Goal: Task Accomplishment & Management: Manage account settings

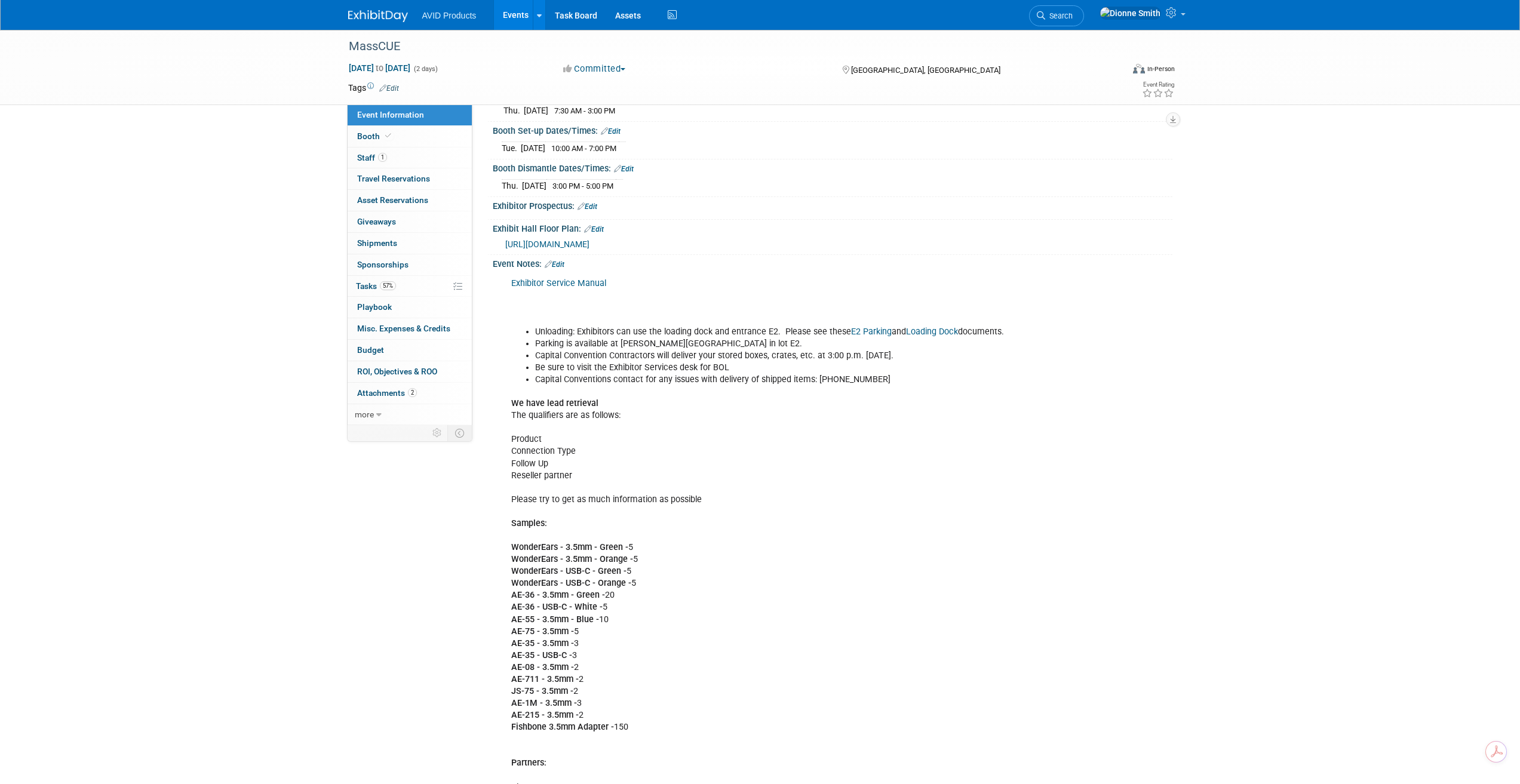
scroll to position [149, 0]
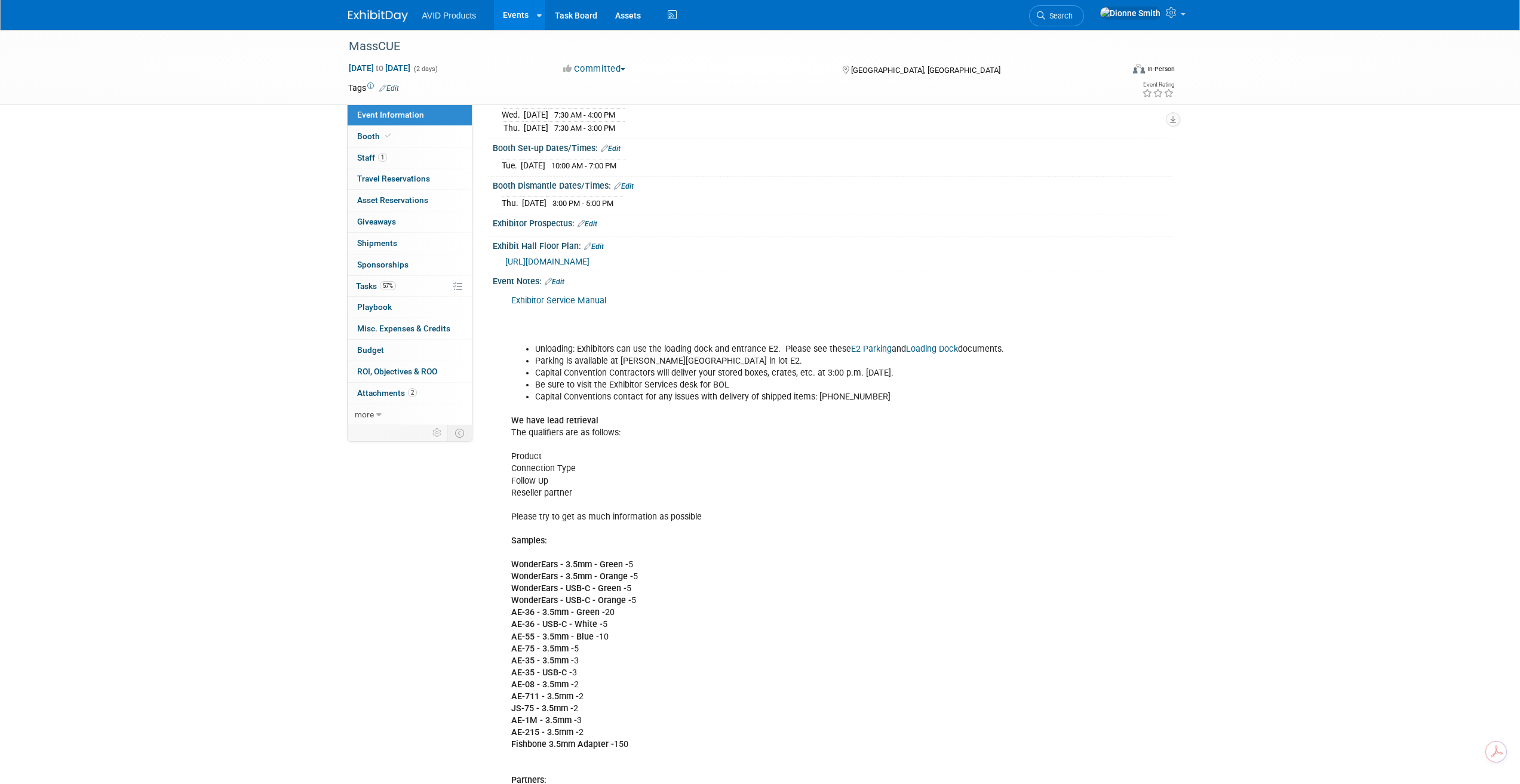
click at [564, 278] on link "Edit" at bounding box center [554, 281] width 20 height 8
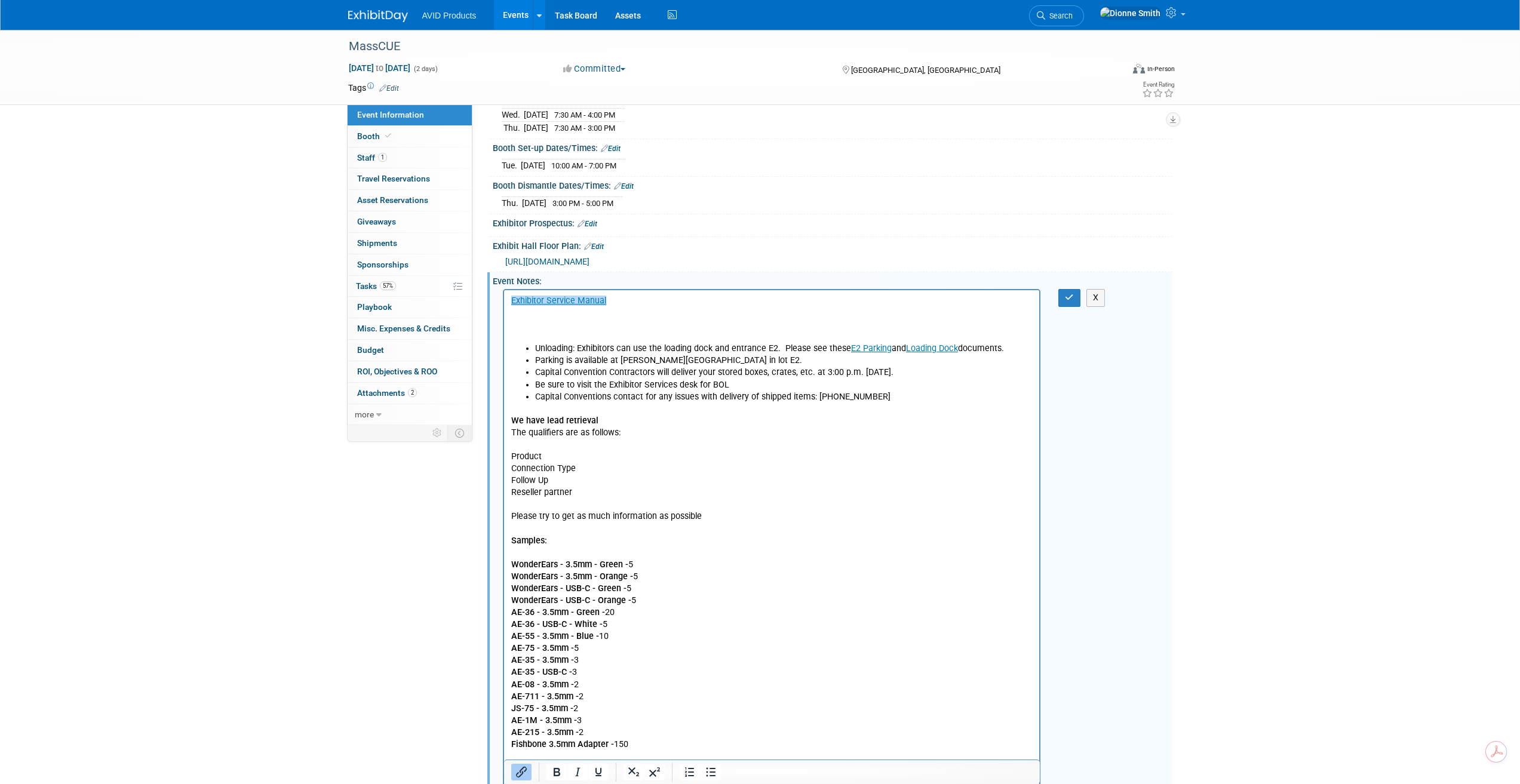
scroll to position [0, 0]
click at [622, 308] on p "﻿Exhibitor Service Manual" at bounding box center [772, 319] width 522 height 48
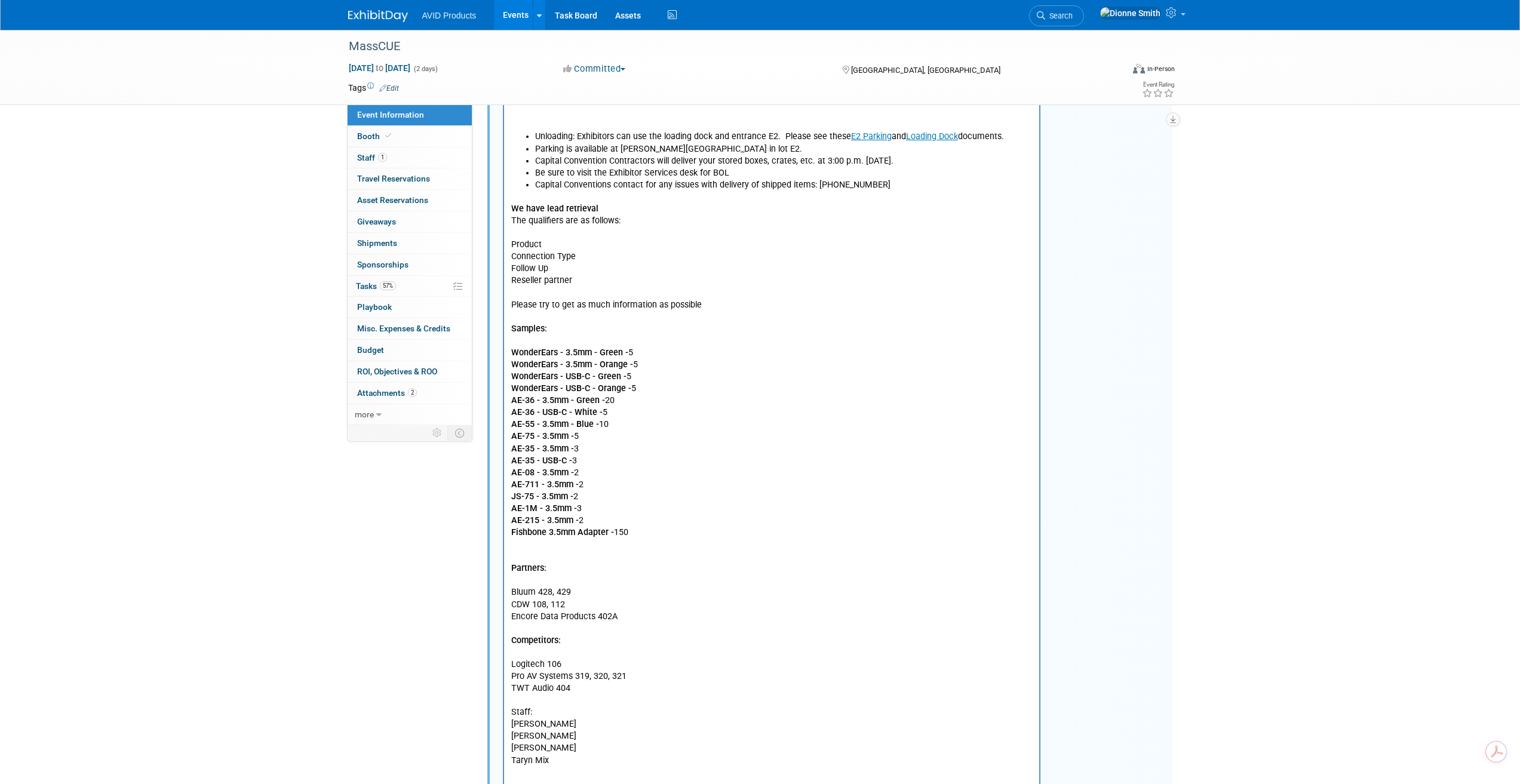
scroll to position [567, 0]
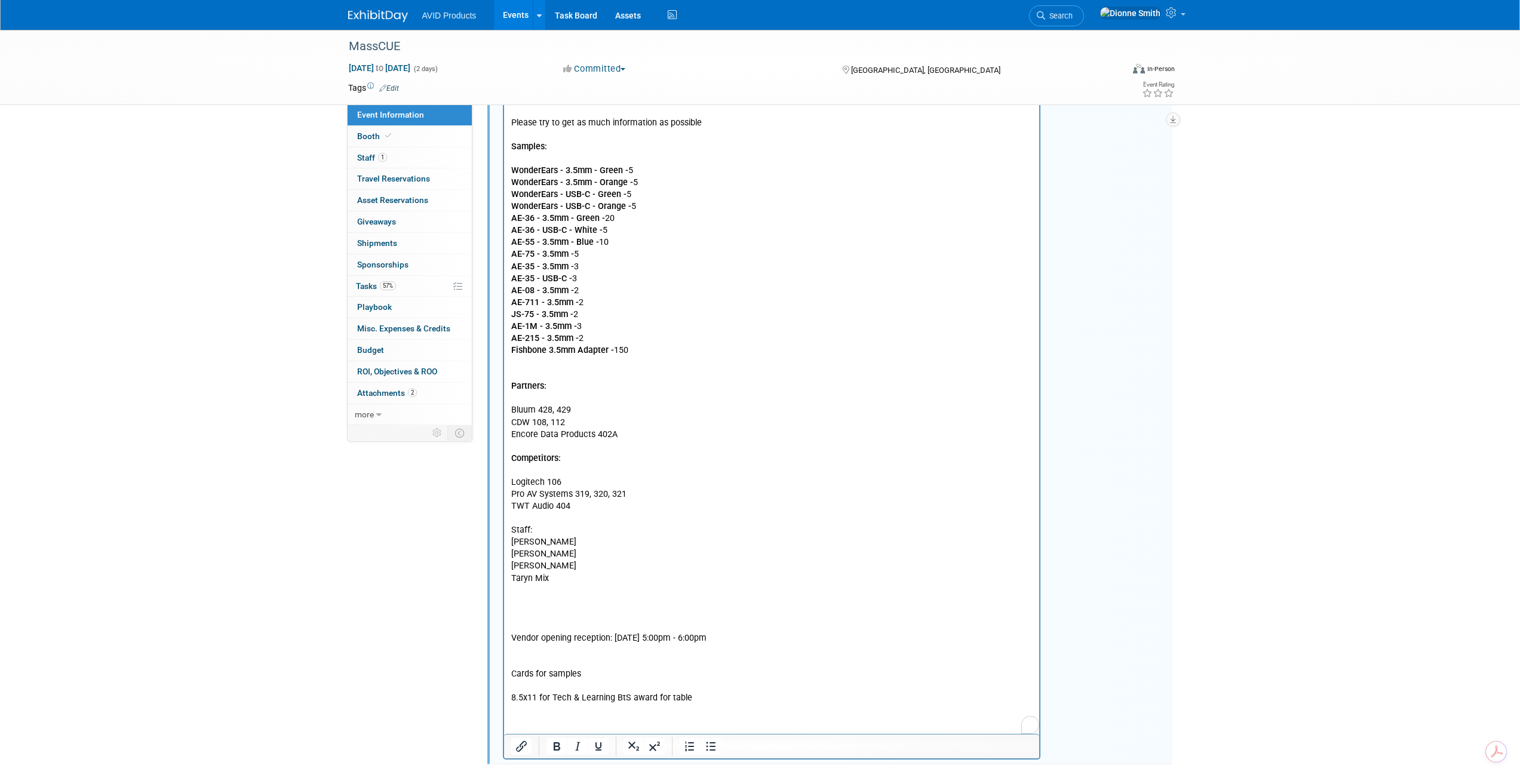
click at [547, 621] on p "We have lead retrieval The qualifiers are as follows: Product Connection Type F…" at bounding box center [772, 357] width 522 height 696
click at [567, 577] on p "We have lead retrieval The qualifiers are as follows: Product Connection Type F…" at bounding box center [772, 357] width 522 height 696
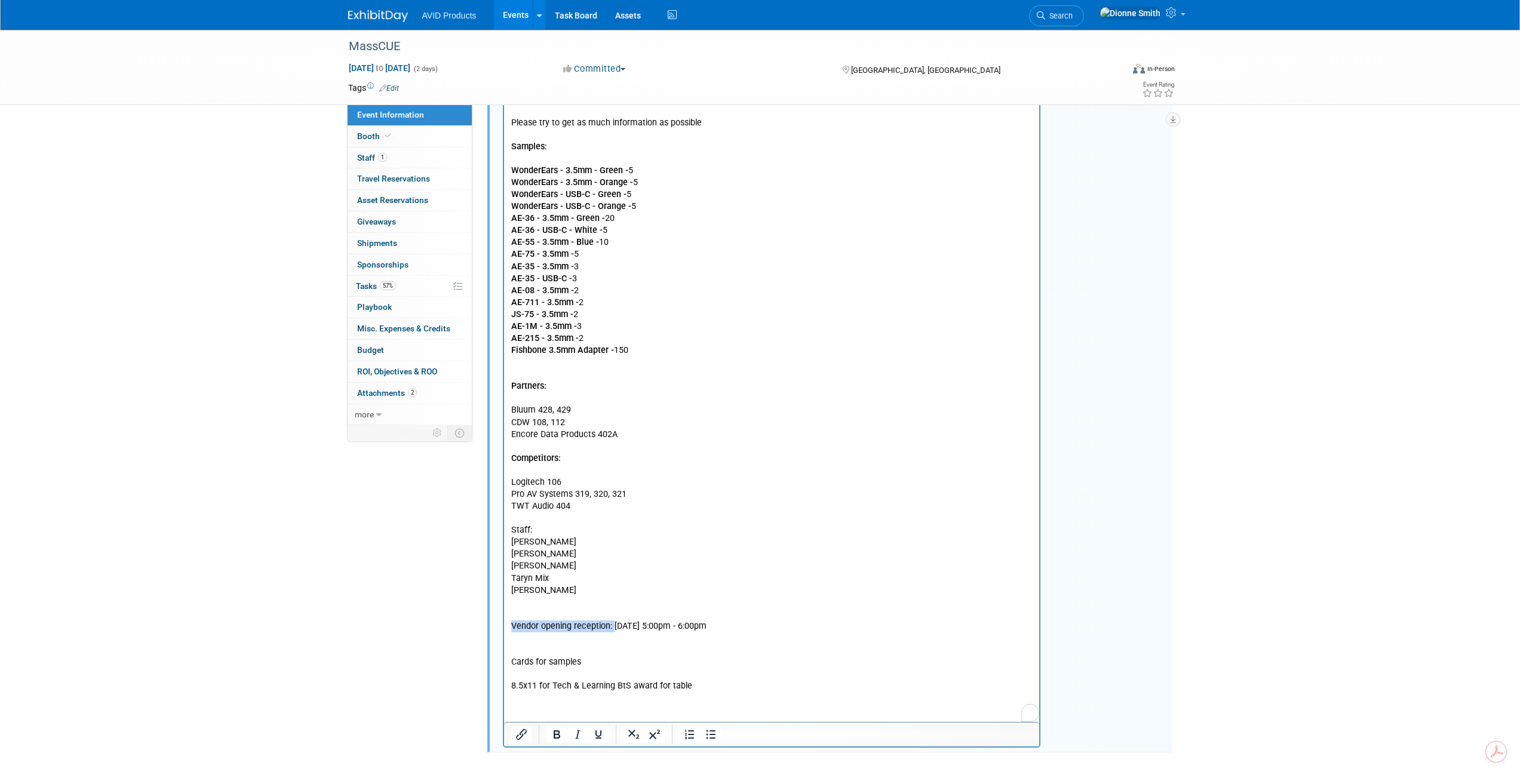
drag, startPoint x: 612, startPoint y: 629, endPoint x: 473, endPoint y: 624, distance: 139.1
click at [504, 624] on html "Dress Code: AVID shirt & nice jeans Exhibitor Service Manual Unloading: Exhibit…" at bounding box center [771, 282] width 536 height 820
click at [553, 737] on icon "Bold" at bounding box center [557, 734] width 15 height 15
drag, startPoint x: 635, startPoint y: 684, endPoint x: 988, endPoint y: 556, distance: 375.5
click at [504, 685] on html "Dress Code: AVID shirt & nice jeans Exhibitor Service Manual Unloading: Exhibit…" at bounding box center [771, 282] width 536 height 820
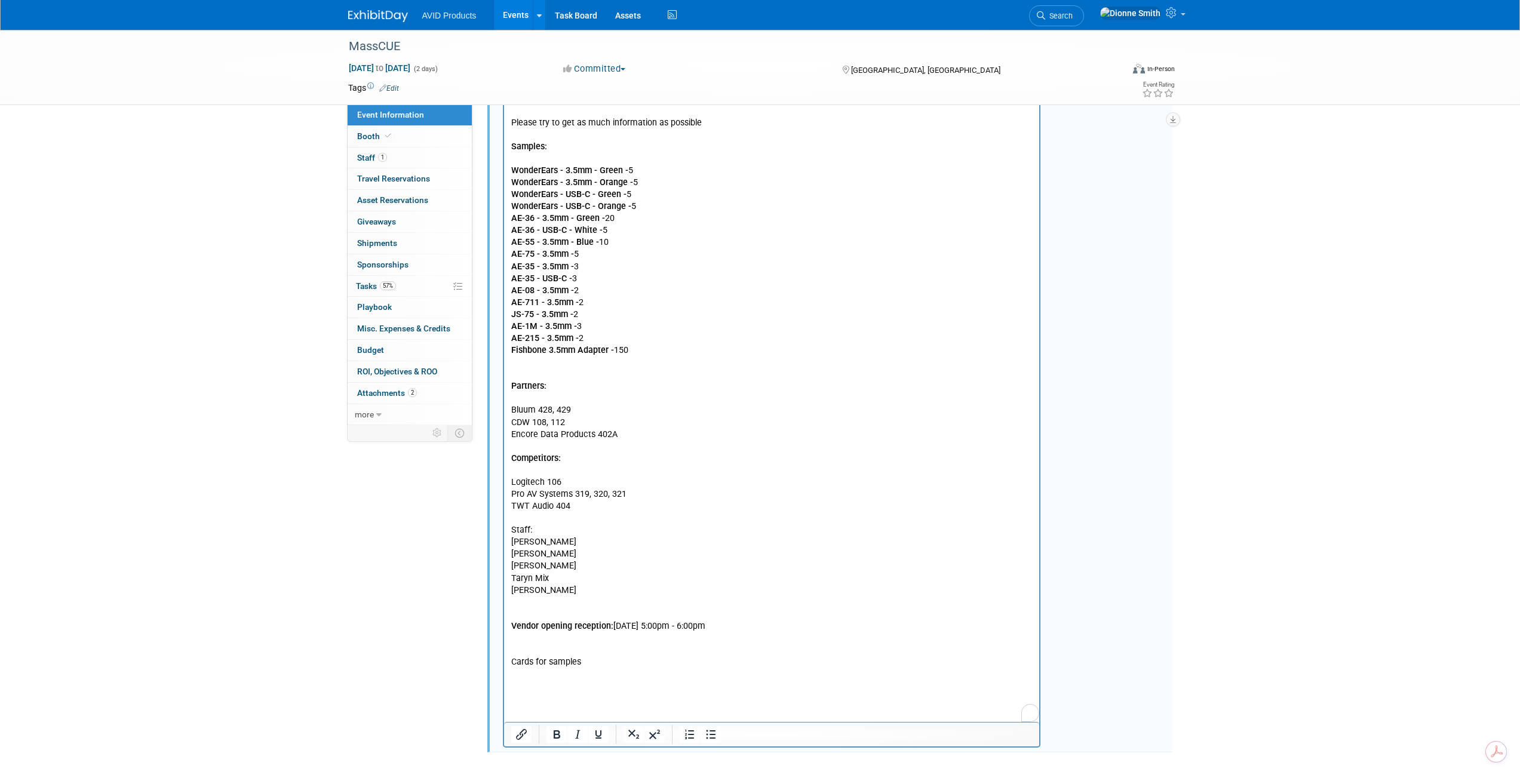
click at [507, 661] on html "Dress Code: AVID shirt & nice jeans Exhibitor Service Manual Unloading: Exhibit…" at bounding box center [771, 282] width 536 height 820
drag, startPoint x: 513, startPoint y: 676, endPoint x: 521, endPoint y: 679, distance: 8.5
click at [514, 676] on p "[PERSON_NAME] opening reception: [DATE] 5:00pm - 6:00pm Cards for samples" at bounding box center [772, 633] width 522 height 96
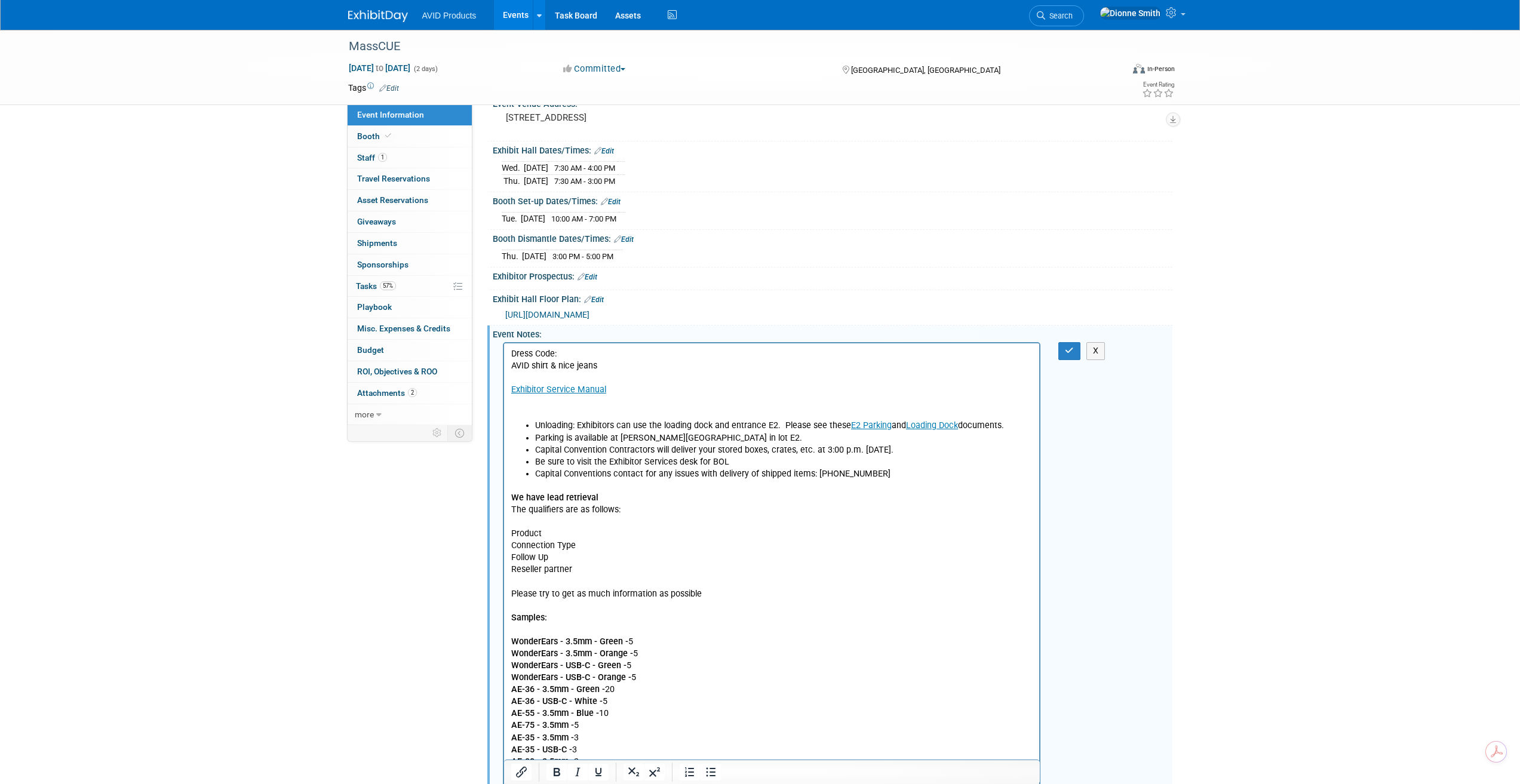
scroll to position [89, 0]
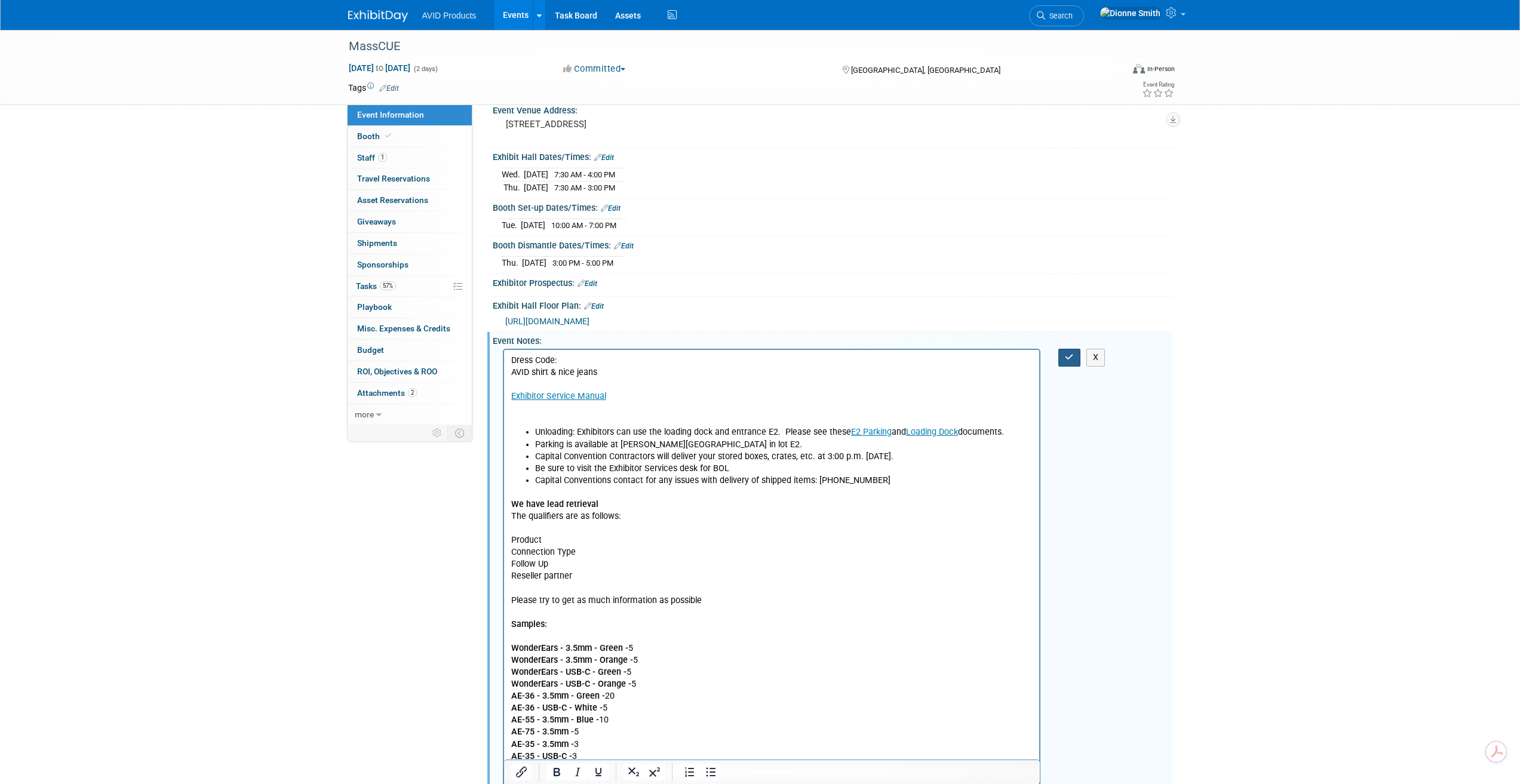
click at [1064, 350] on button "button" at bounding box center [1069, 358] width 22 height 17
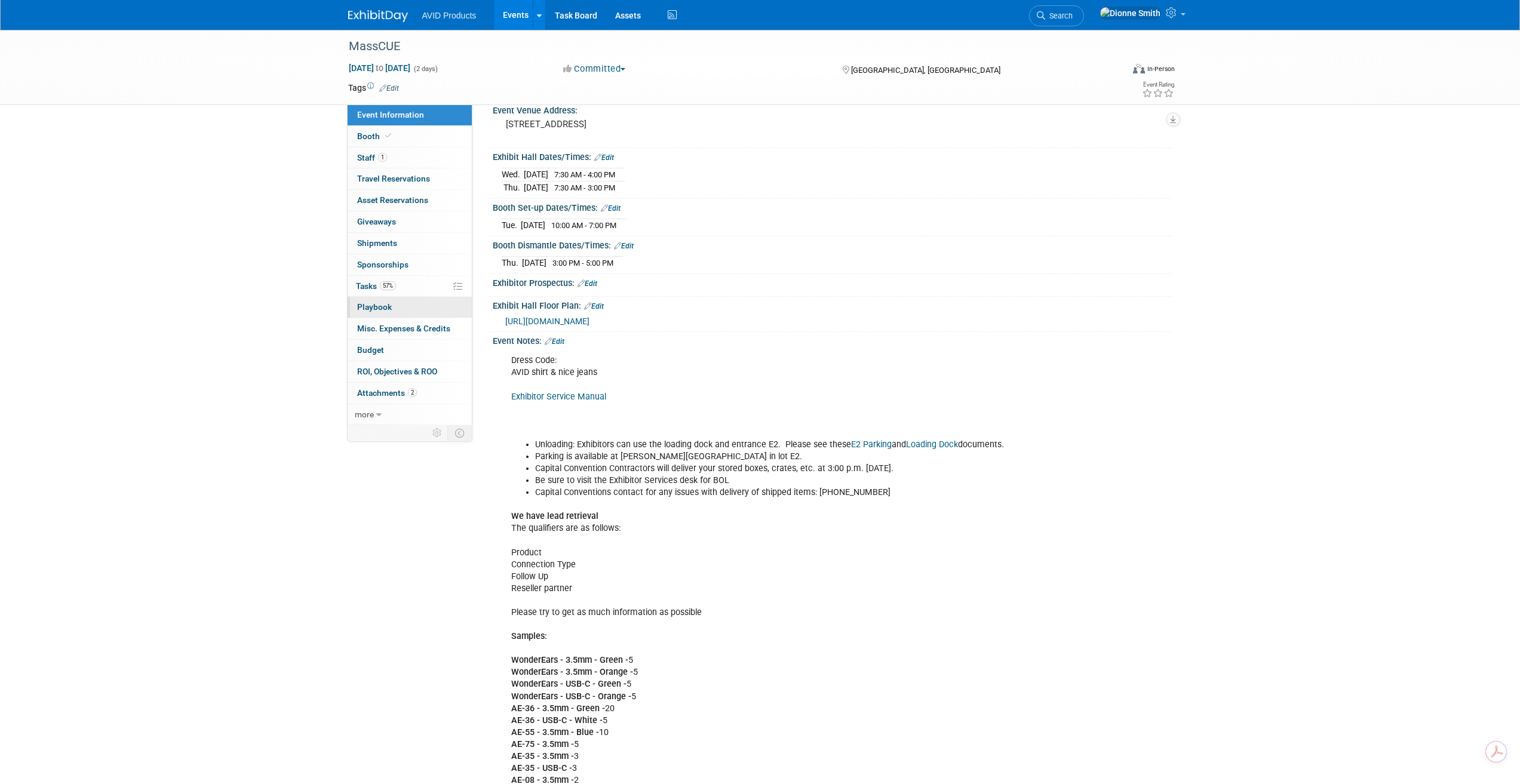
drag, startPoint x: 382, startPoint y: 291, endPoint x: 392, endPoint y: 299, distance: 12.8
click at [382, 291] on link "57% Tasks 57%" at bounding box center [410, 286] width 124 height 21
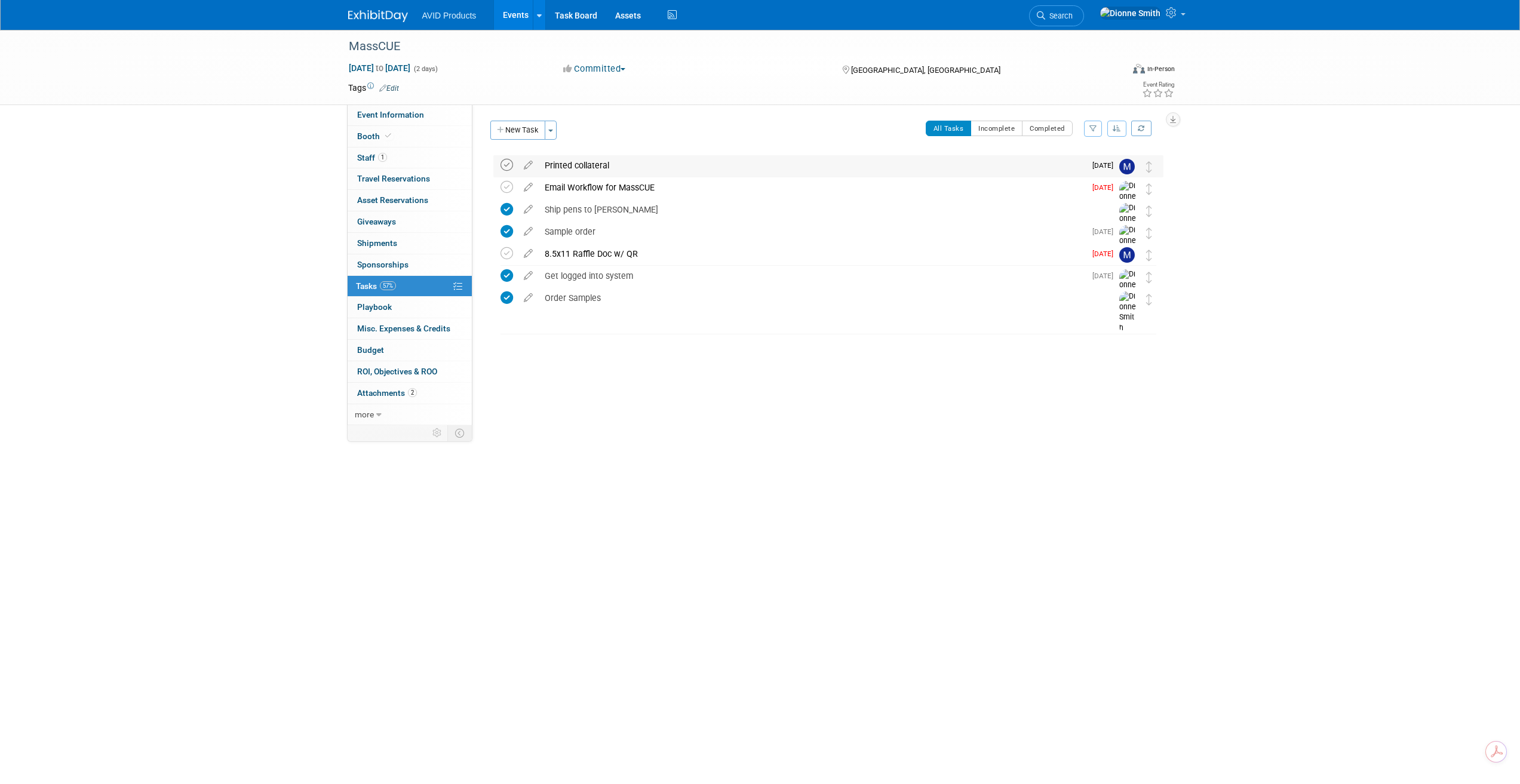
click at [505, 163] on icon at bounding box center [507, 165] width 12 height 12
click at [502, 253] on icon at bounding box center [507, 253] width 12 height 12
click at [515, 128] on button "New Task" at bounding box center [518, 130] width 55 height 19
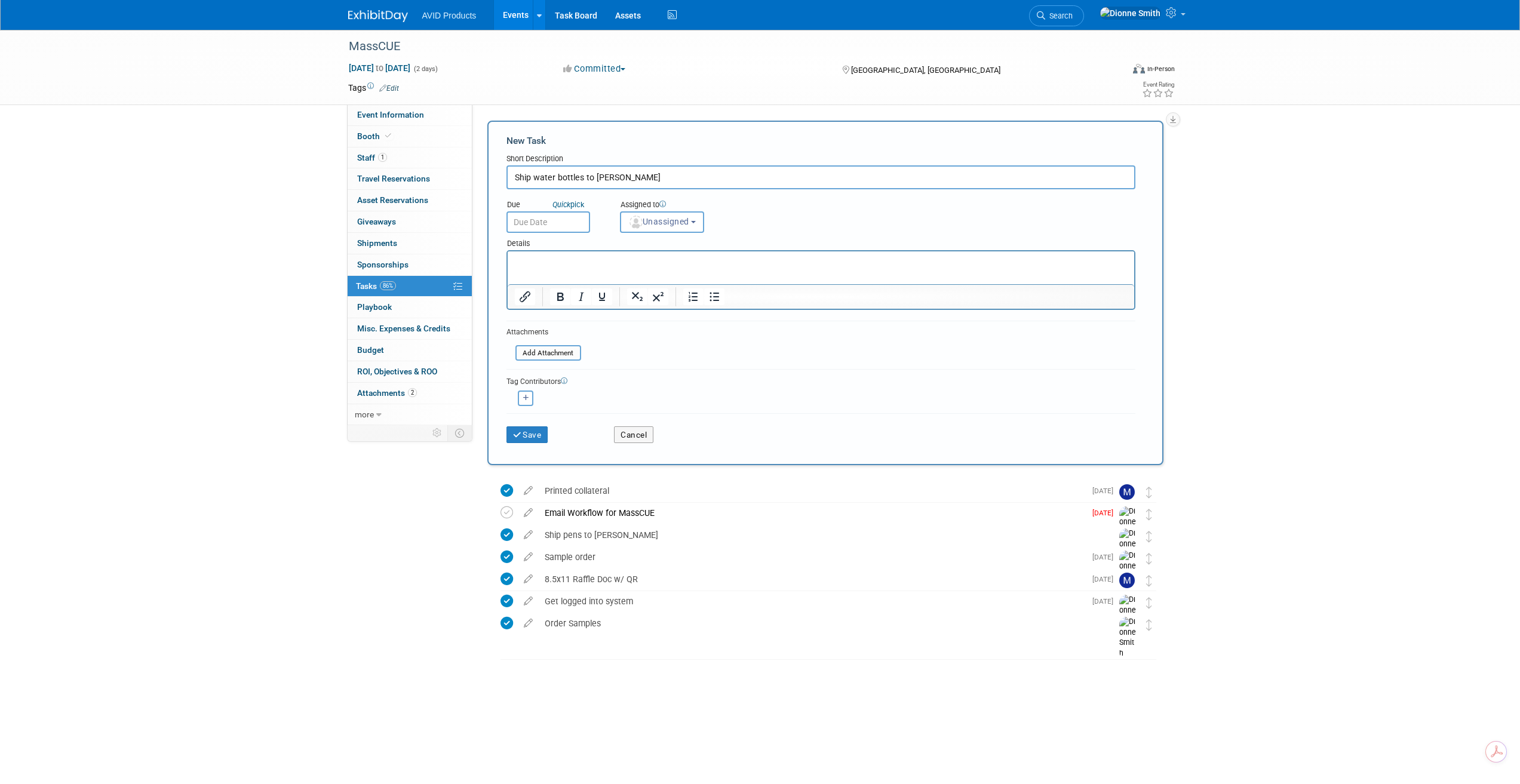
type input "Ship water bottles to [PERSON_NAME]"
click at [558, 215] on input "text" at bounding box center [548, 222] width 84 height 21
click at [601, 309] on span "8" at bounding box center [599, 308] width 23 height 23
type input "[DATE]"
click at [646, 227] on button "Unassigned" at bounding box center [663, 222] width 85 height 21
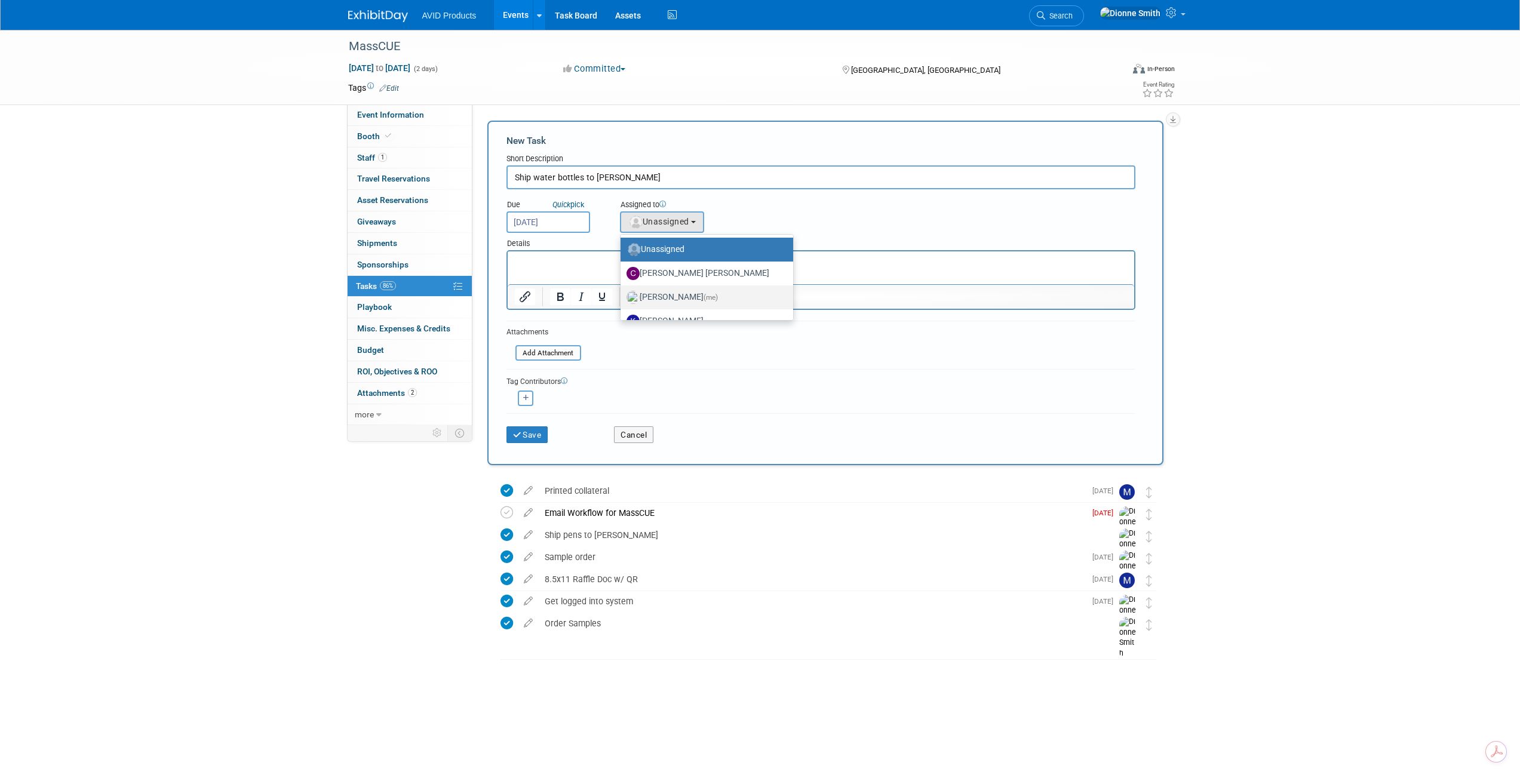
click at [648, 296] on label "[PERSON_NAME] (me)" at bounding box center [704, 297] width 155 height 19
click at [623, 296] on input "[PERSON_NAME] (me)" at bounding box center [618, 296] width 8 height 8
select select "3cb36690-44df-496c-adaa-869a7a0e6f02"
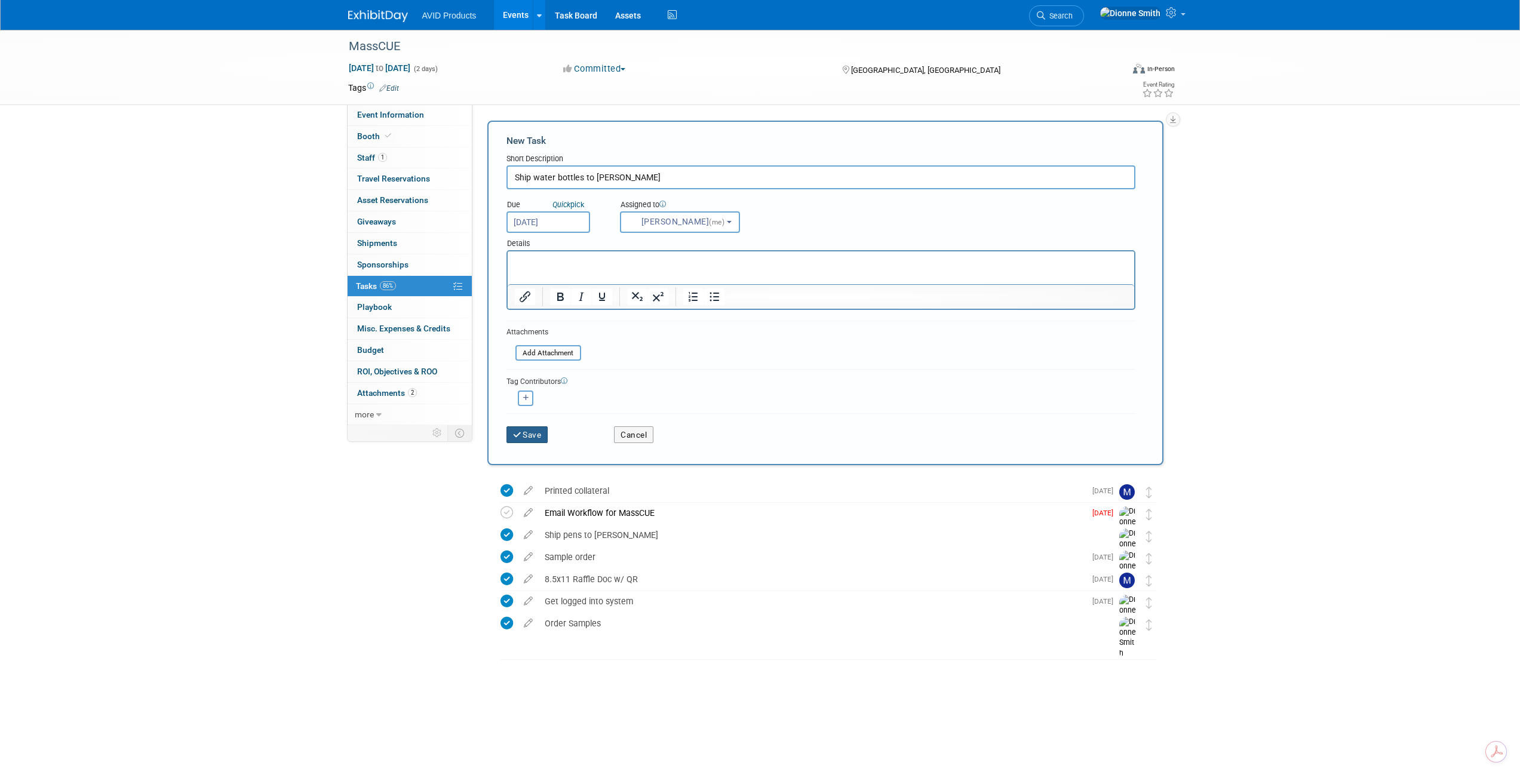
click at [530, 431] on button "Save" at bounding box center [527, 434] width 42 height 17
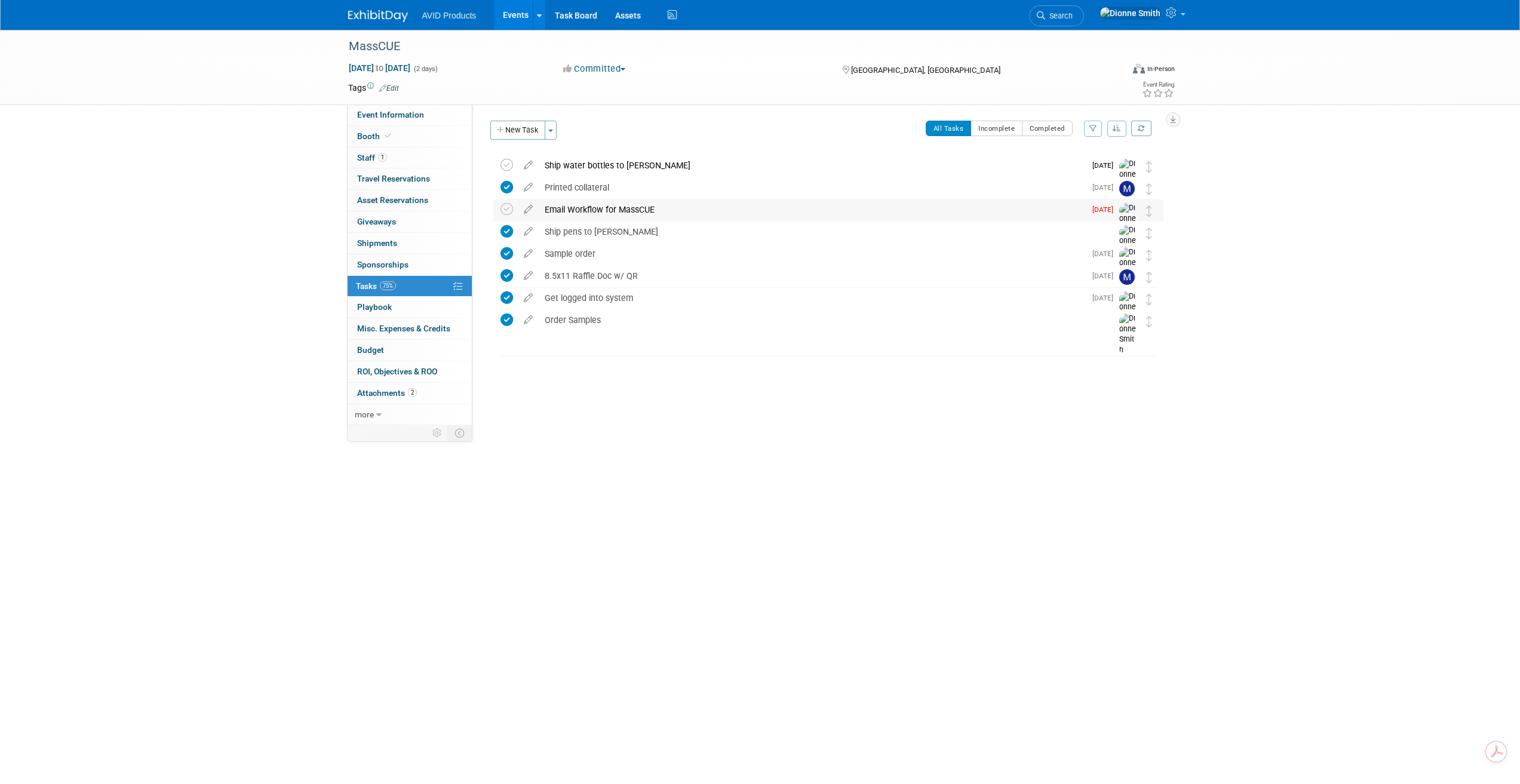
click at [1103, 209] on span "[DATE]" at bounding box center [1106, 209] width 27 height 8
click at [617, 205] on div "Email Workflow for MassCUE" at bounding box center [812, 210] width 547 height 20
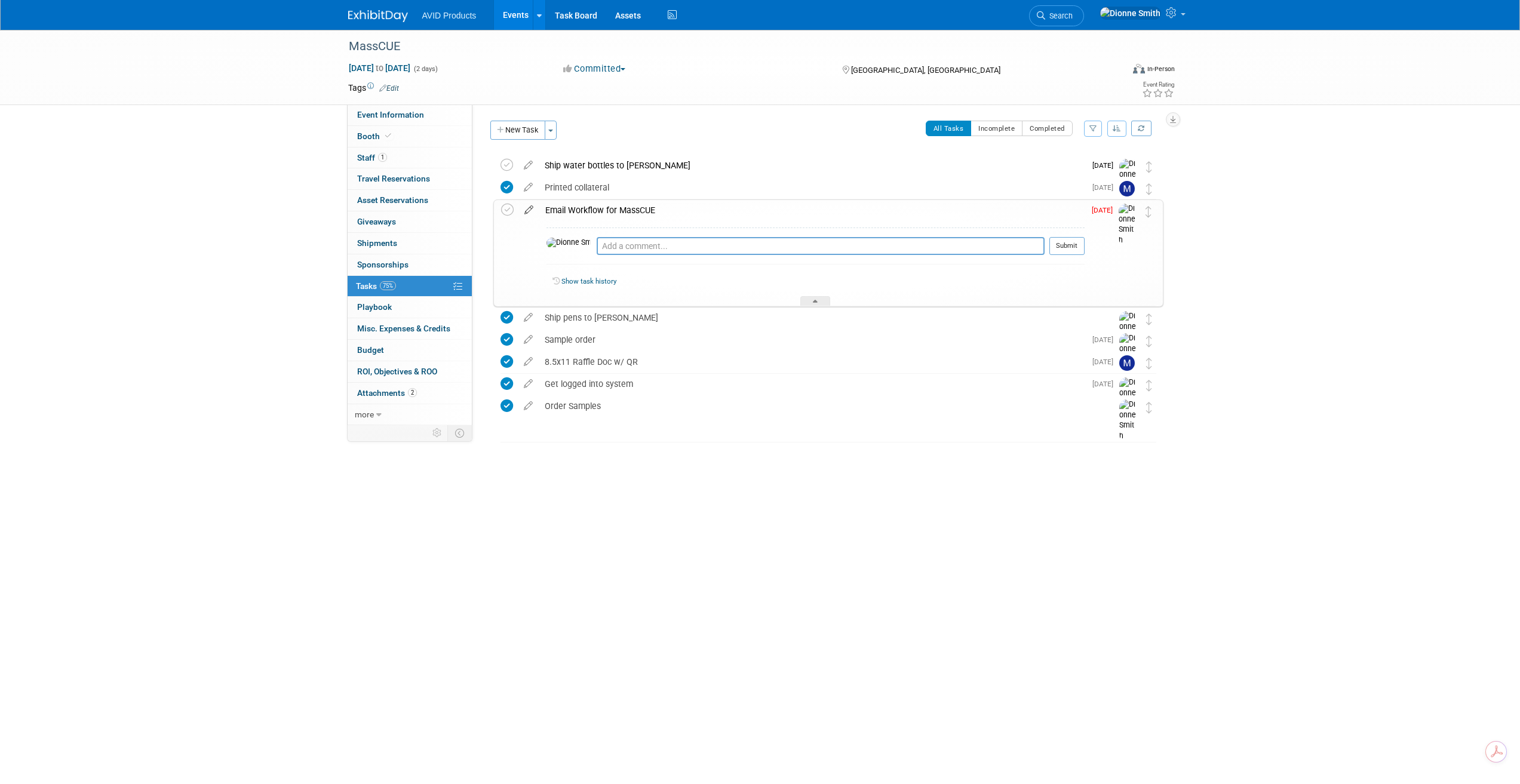
click at [534, 207] on icon at bounding box center [529, 207] width 21 height 15
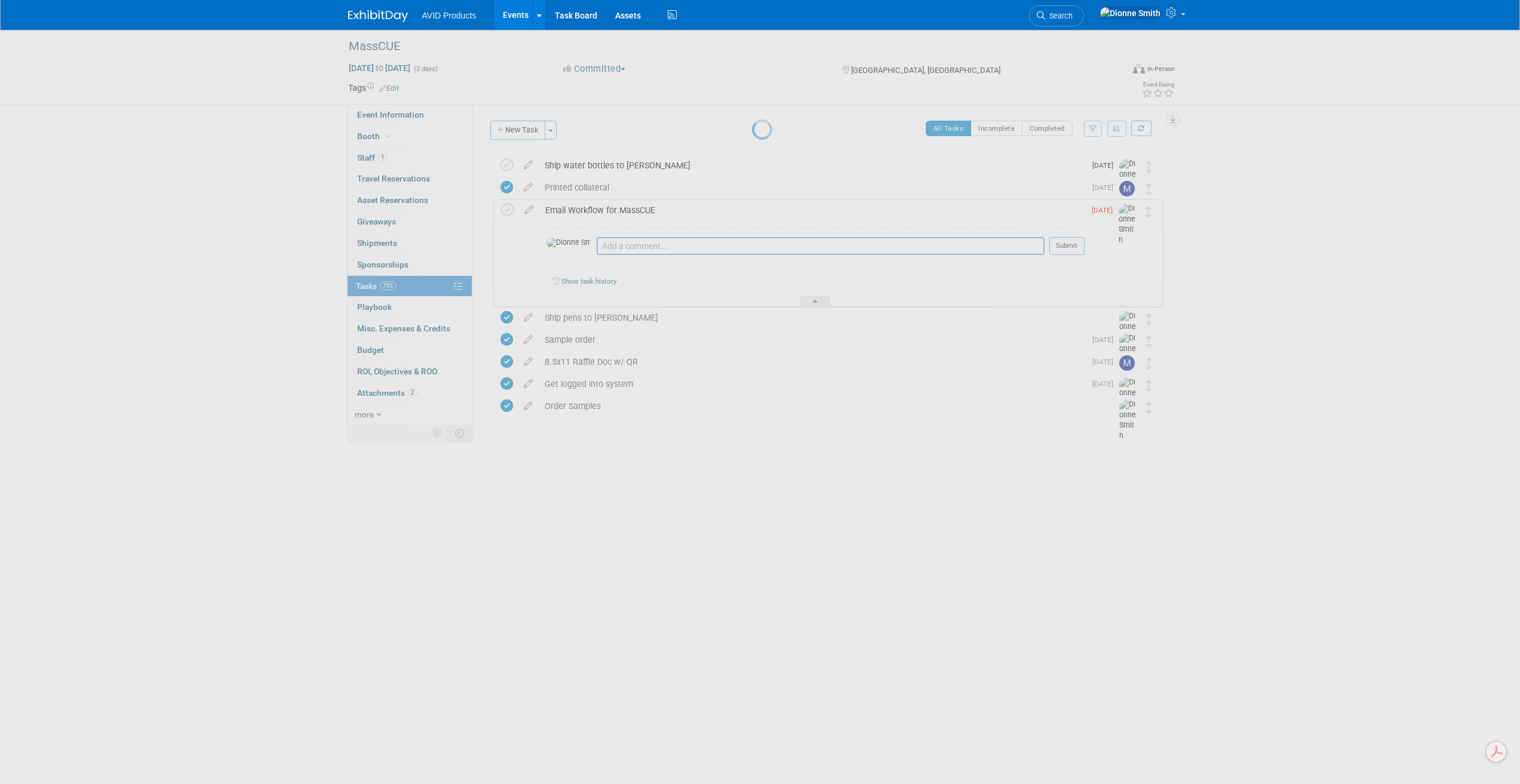
select select "9"
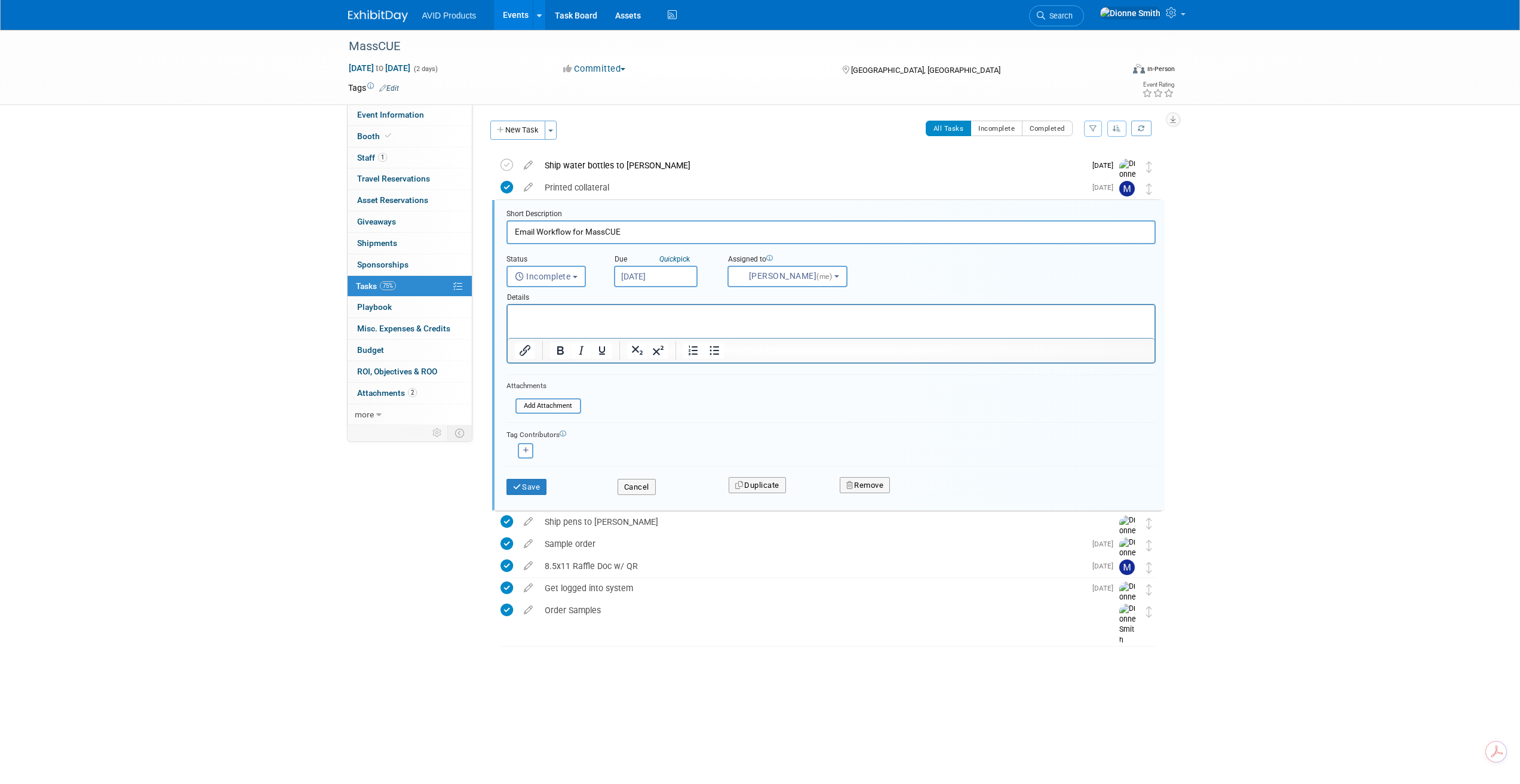
click at [650, 281] on input "[DATE]" at bounding box center [655, 276] width 84 height 21
click at [742, 365] on span "9" at bounding box center [732, 363] width 23 height 23
type input "[DATE]"
click at [537, 487] on button "Save" at bounding box center [527, 487] width 41 height 17
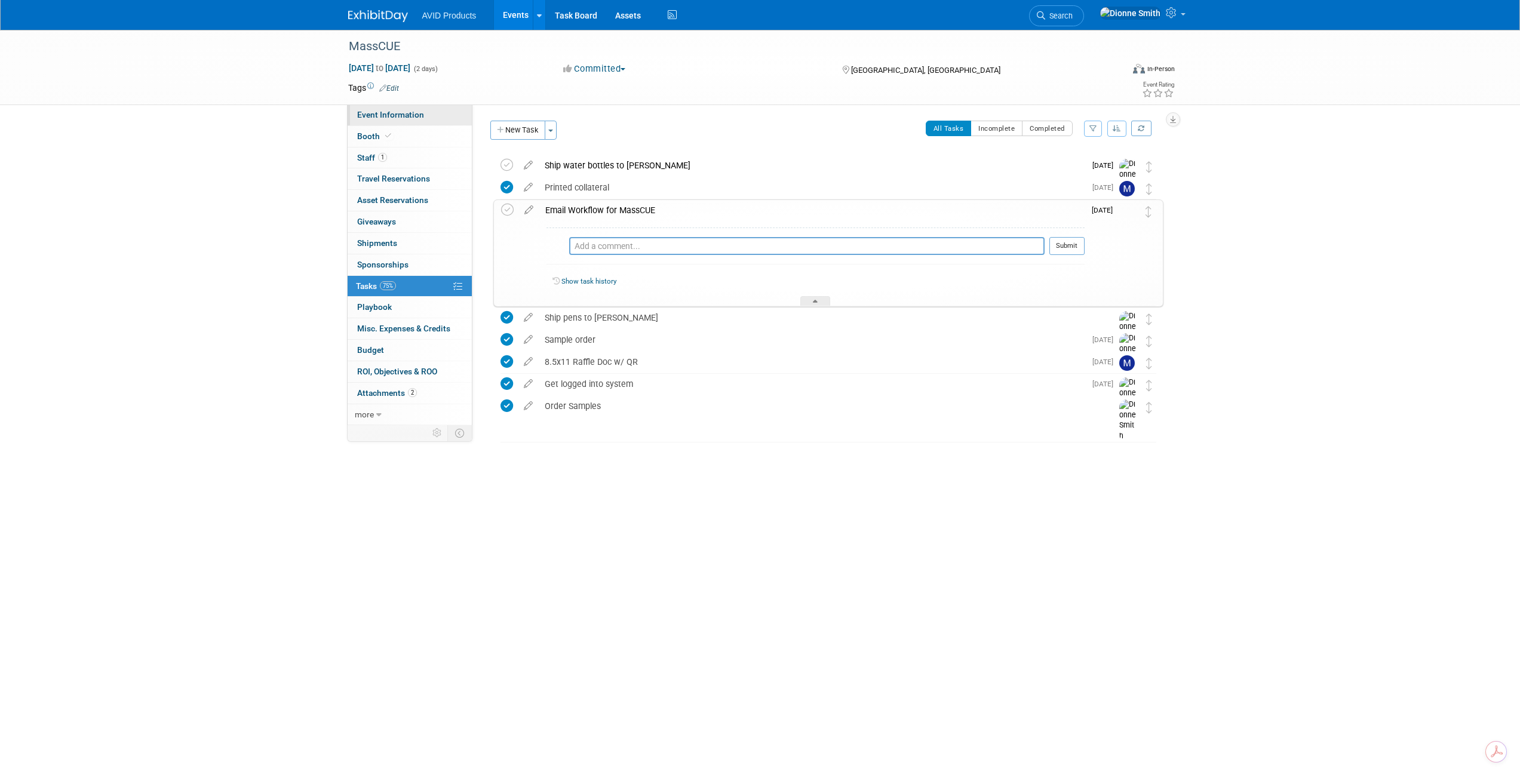
click at [382, 109] on link "Event Information" at bounding box center [410, 114] width 124 height 21
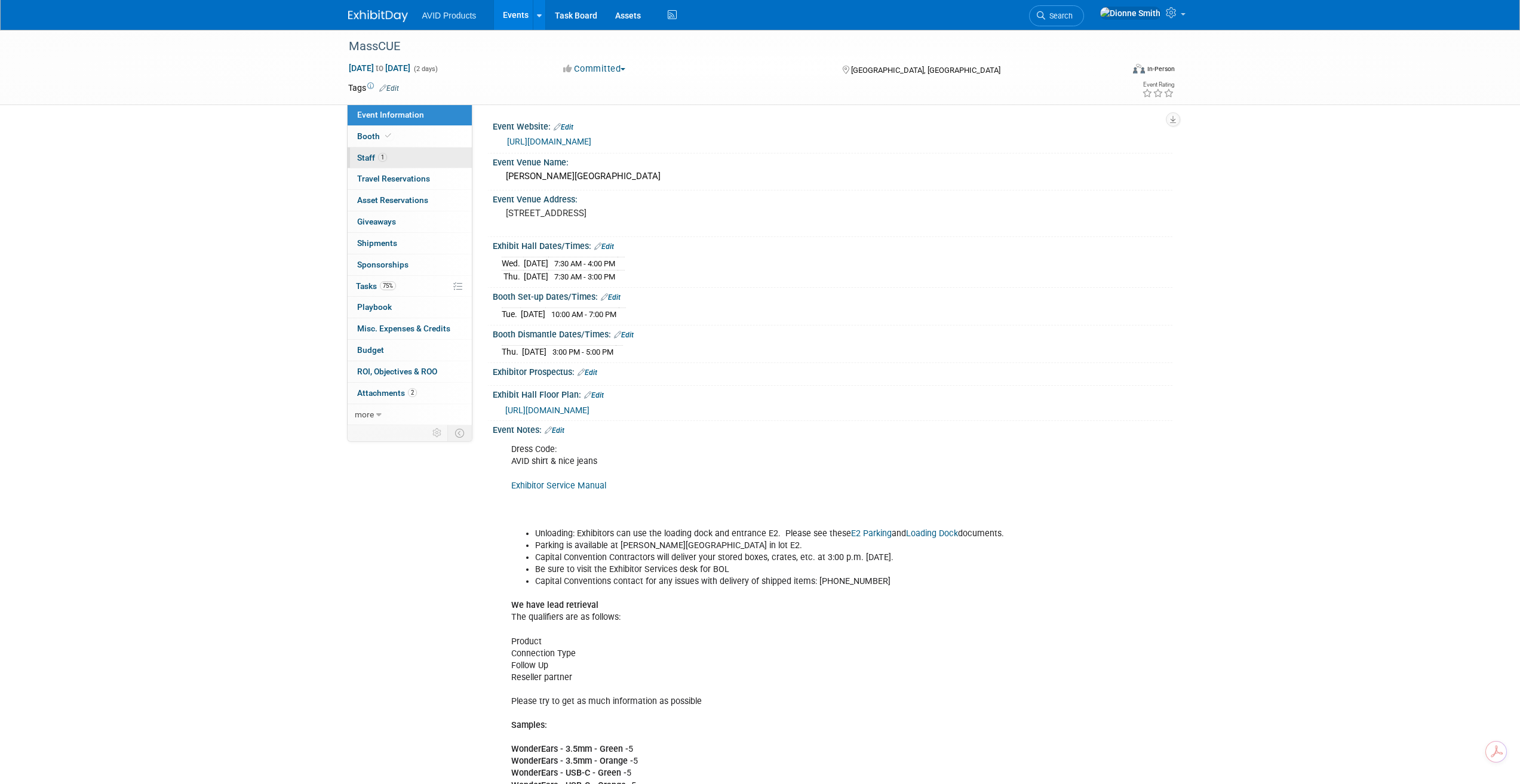
click at [367, 160] on span "Staff 1" at bounding box center [372, 157] width 30 height 9
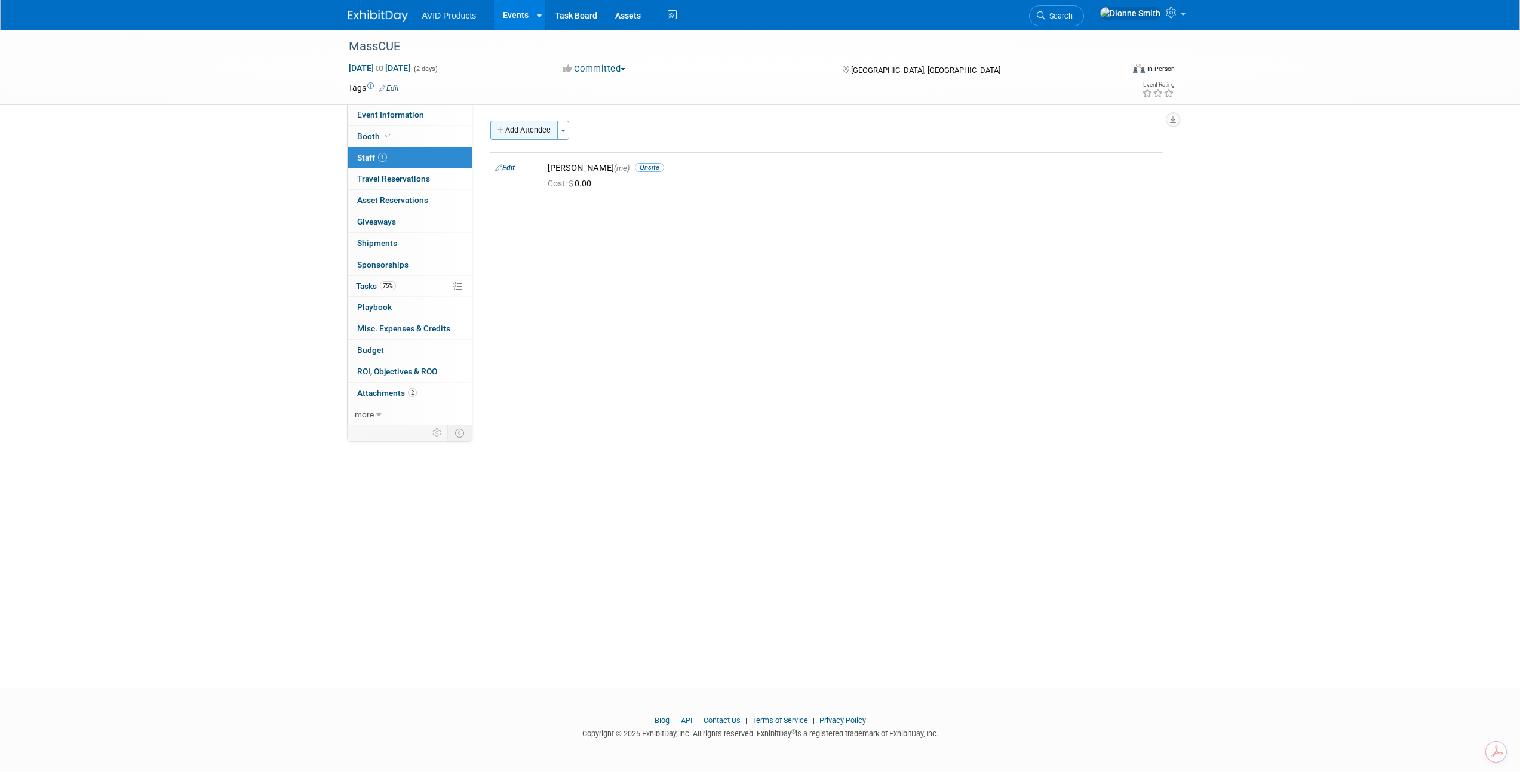
click at [547, 123] on button "Add Attendee" at bounding box center [524, 130] width 68 height 19
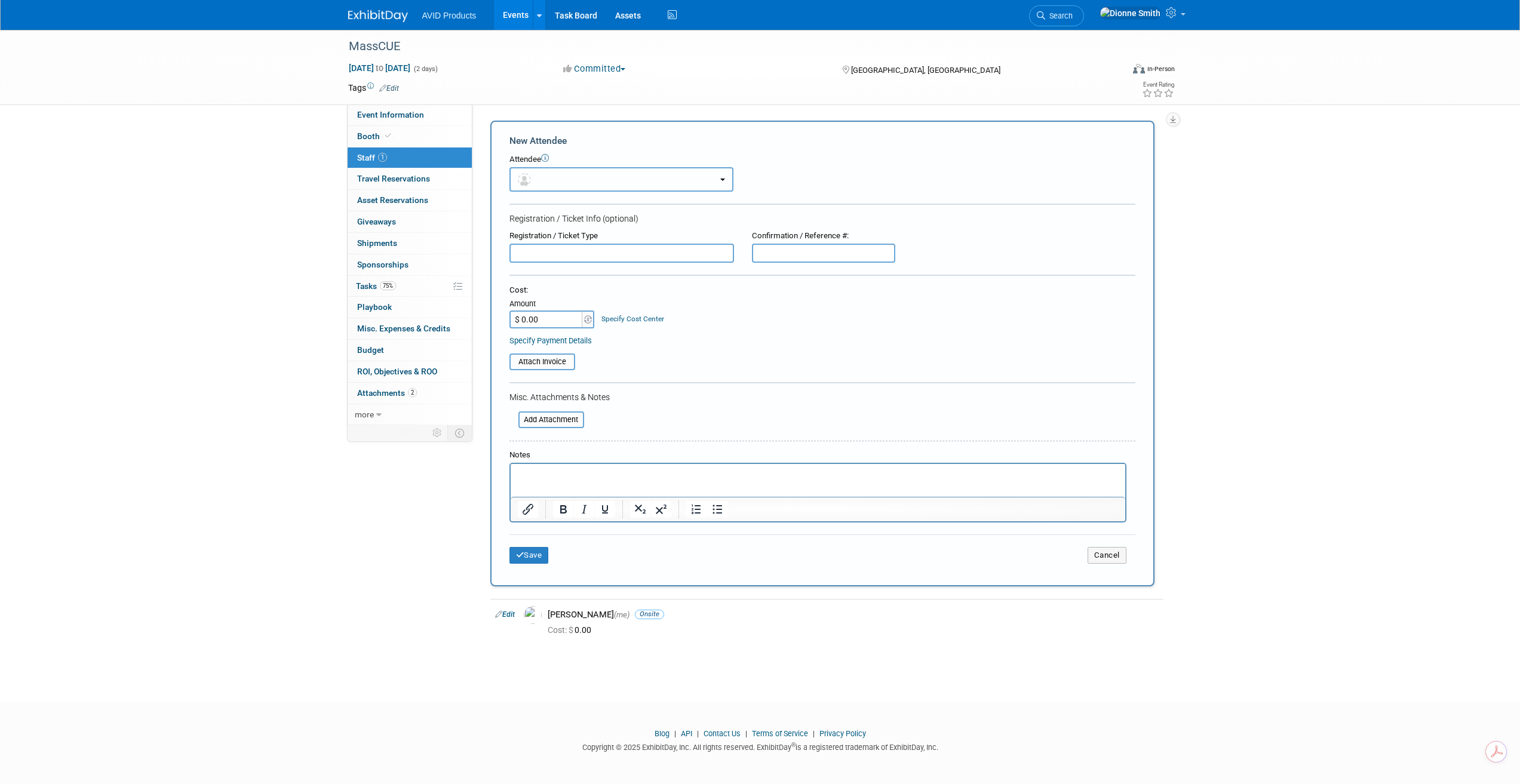
click at [562, 184] on button "button" at bounding box center [621, 179] width 224 height 25
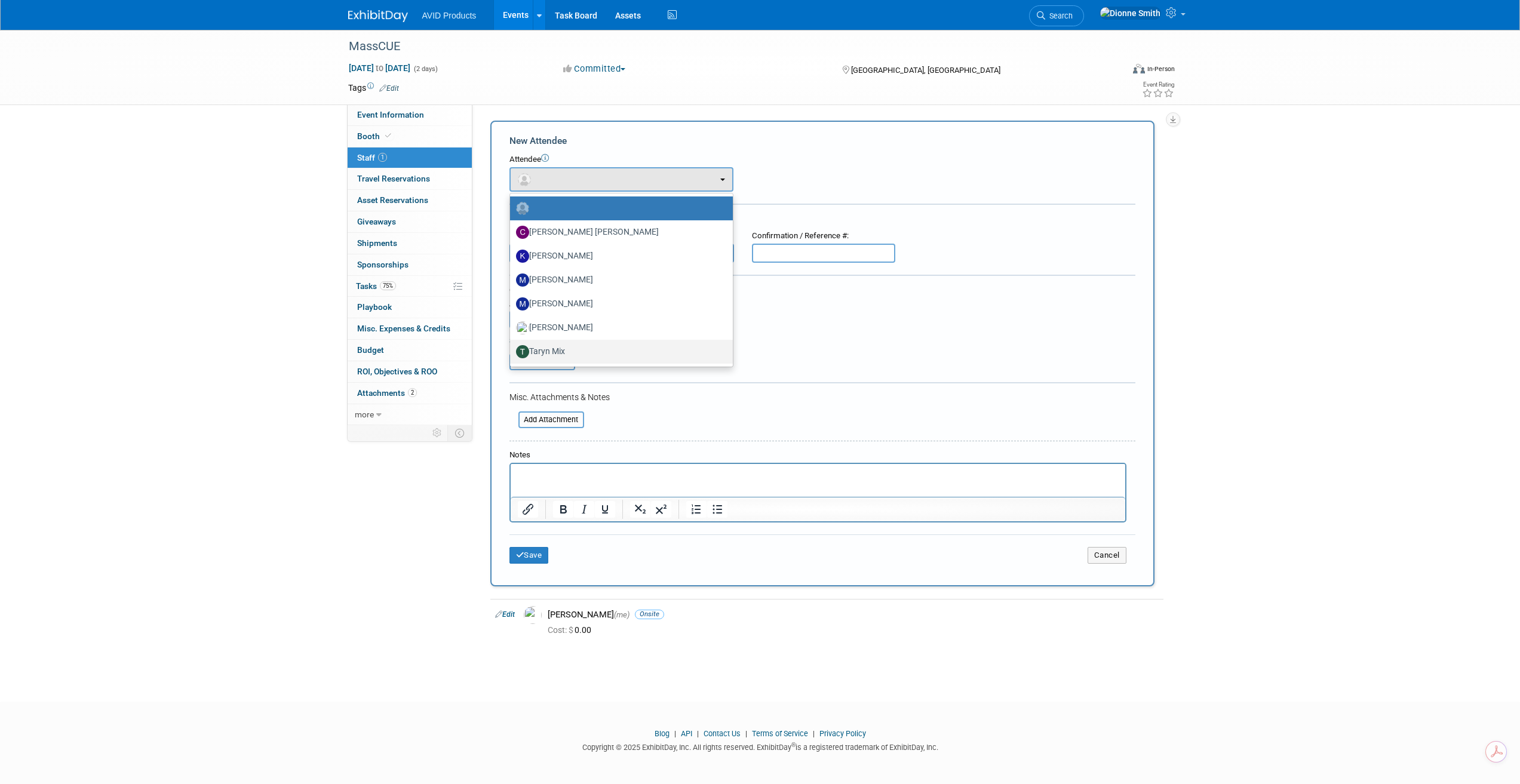
click at [567, 353] on label "Taryn Mix" at bounding box center [618, 352] width 205 height 19
click at [512, 353] on input "Taryn Mix" at bounding box center [508, 350] width 8 height 8
select select "14008e8f-89f5-4c16-9f81-ab285870d016"
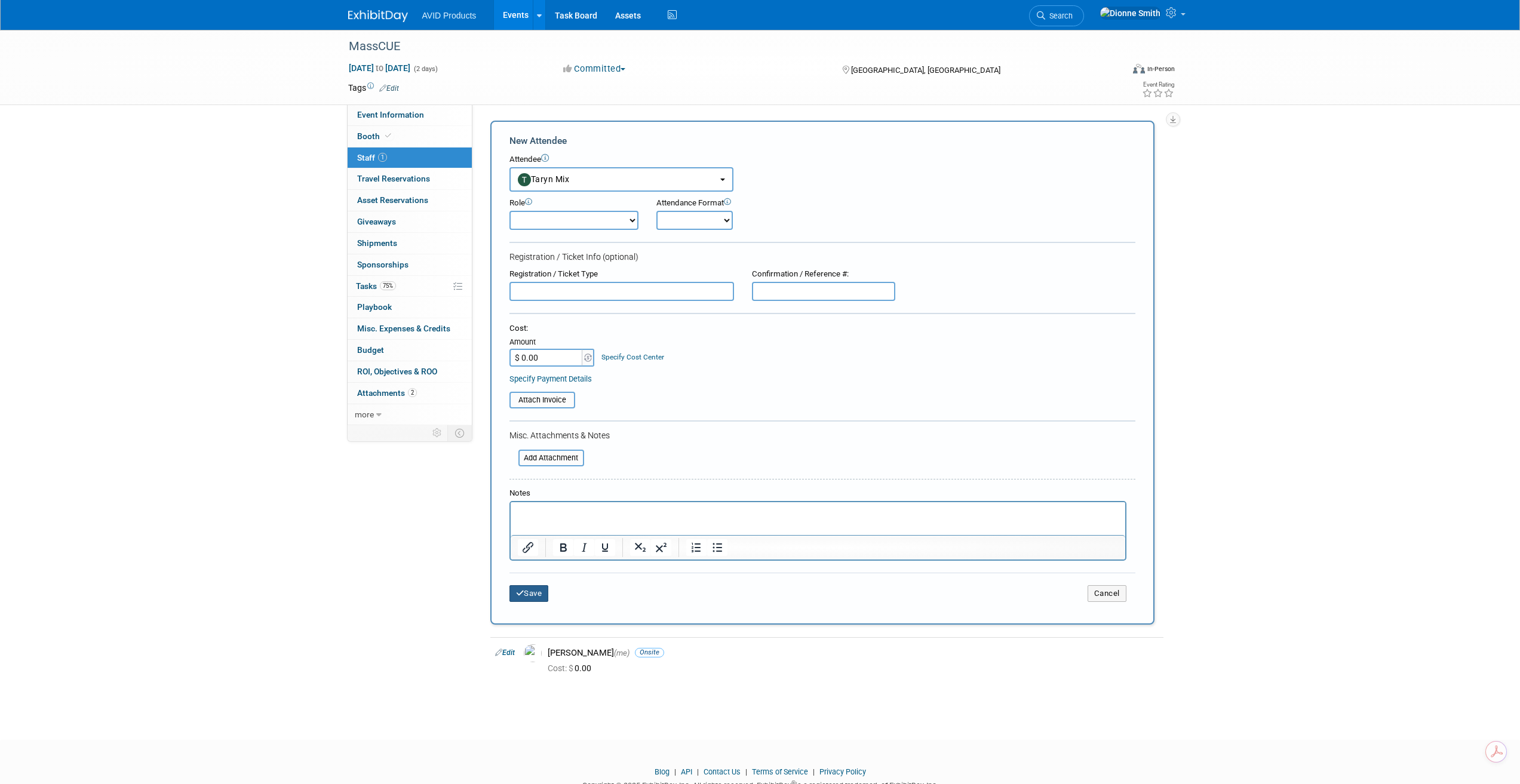
click at [540, 597] on button "Save" at bounding box center [529, 593] width 39 height 17
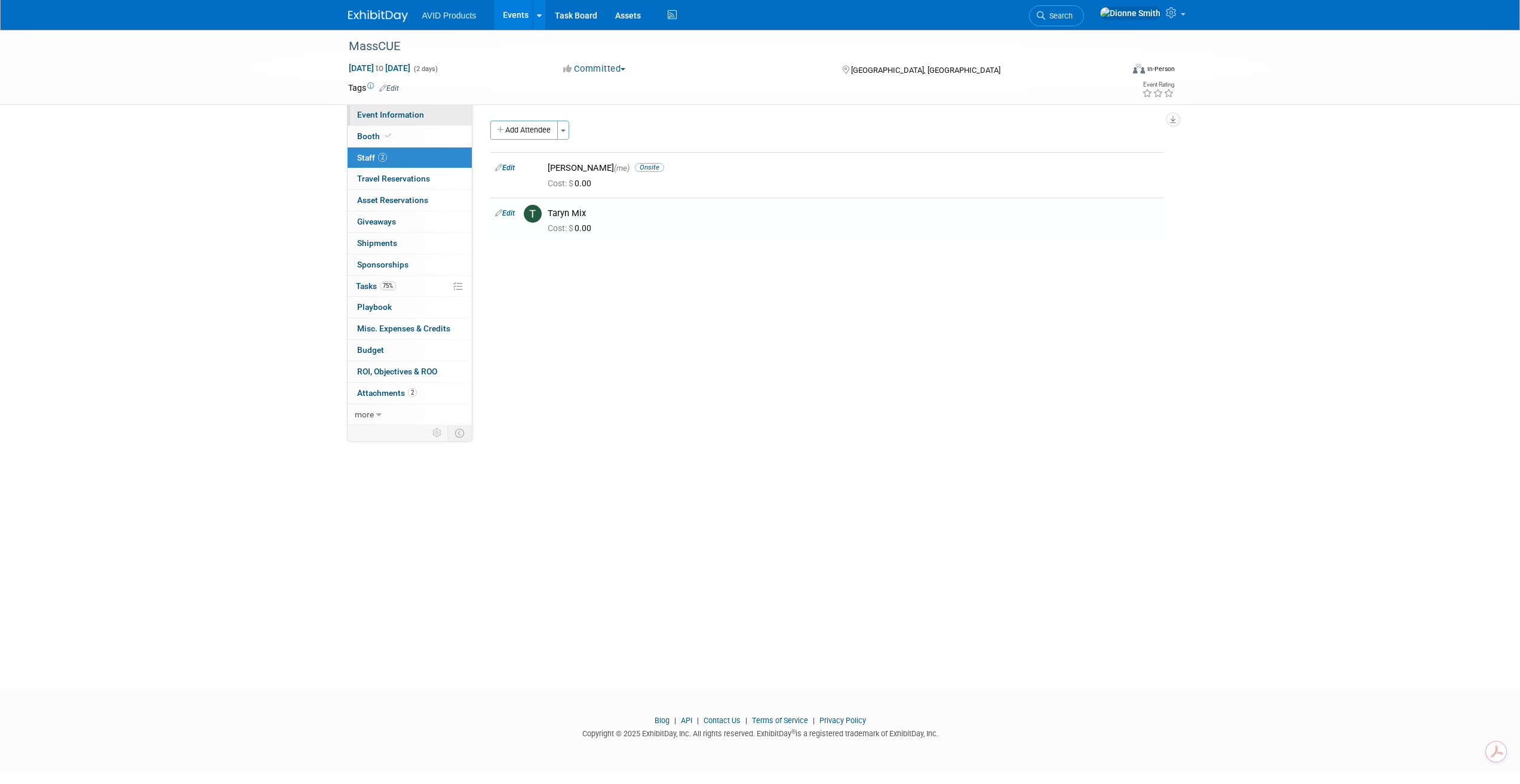
click at [425, 113] on link "Event Information" at bounding box center [410, 114] width 124 height 21
